Goal: Find specific page/section: Find specific page/section

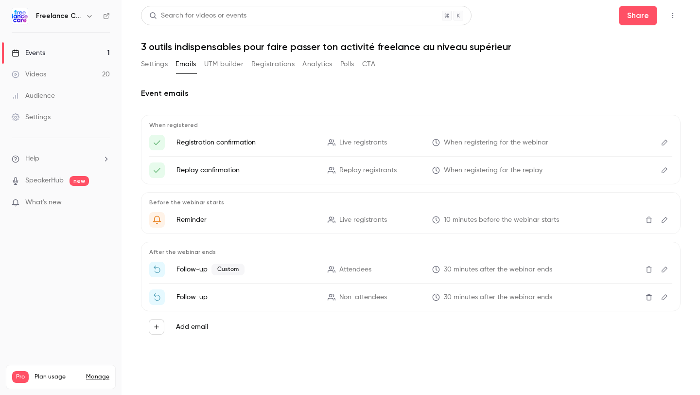
click at [71, 55] on link "Events 1" at bounding box center [61, 52] width 122 height 21
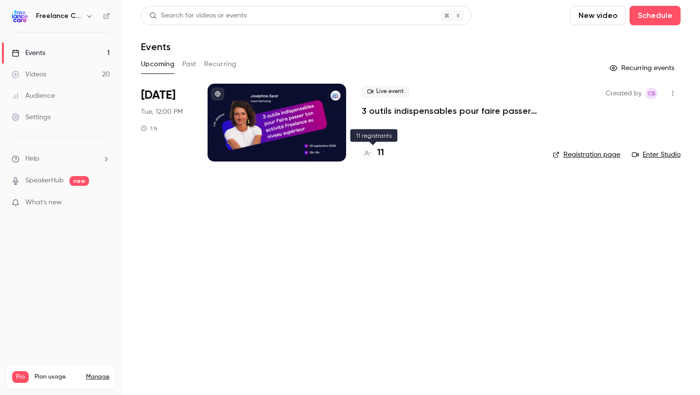
click at [381, 154] on h4 "11" at bounding box center [380, 152] width 7 height 13
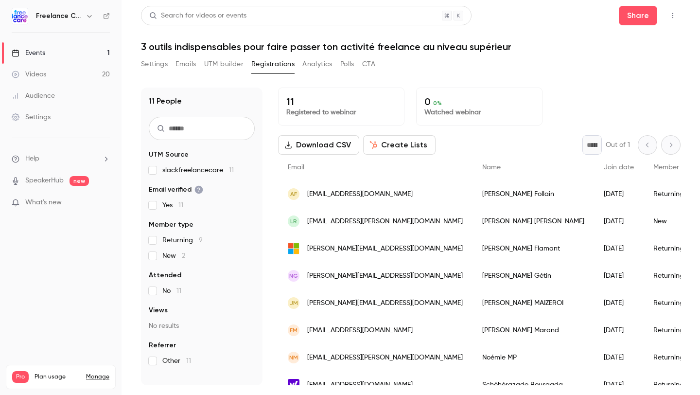
click at [156, 63] on button "Settings" at bounding box center [154, 64] width 27 height 16
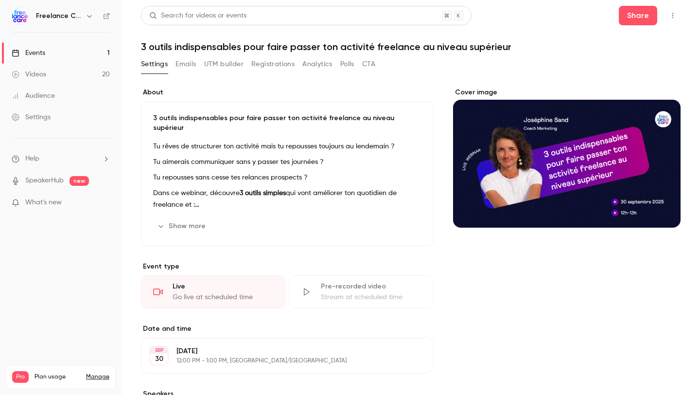
click at [188, 219] on button "Show more" at bounding box center [182, 226] width 58 height 16
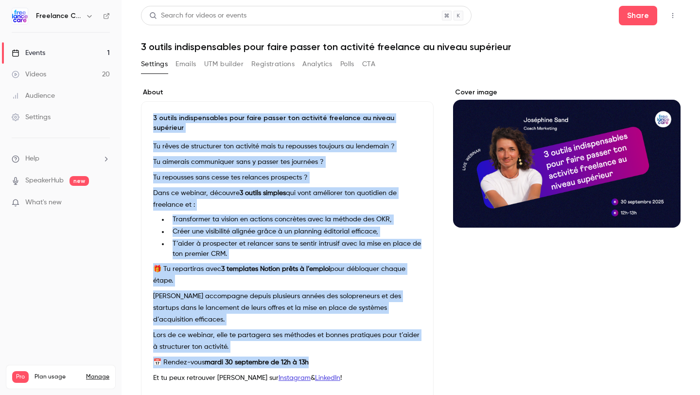
drag, startPoint x: 153, startPoint y: 118, endPoint x: 327, endPoint y: 348, distance: 288.2
click at [327, 348] on div "3 outils indispensables pour faire passer ton activité freelance au niveau supé…" at bounding box center [287, 262] width 293 height 322
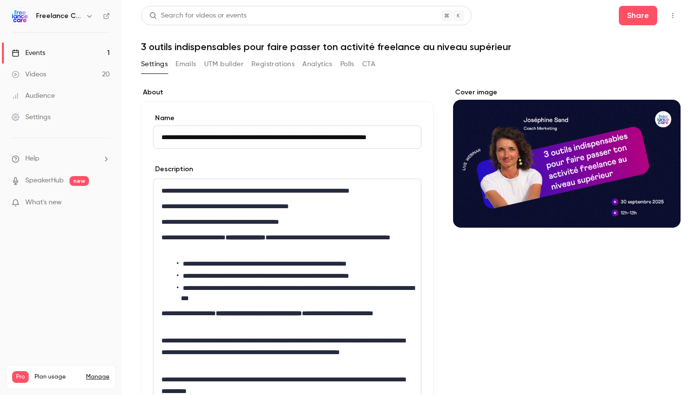
scroll to position [103, 0]
